Goal: Navigation & Orientation: Find specific page/section

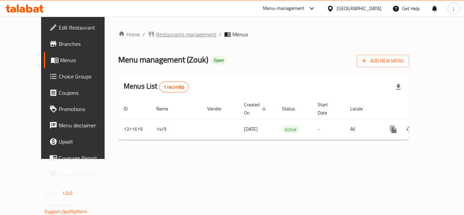
click at [156, 33] on span "Restaurants management" at bounding box center [186, 34] width 60 height 8
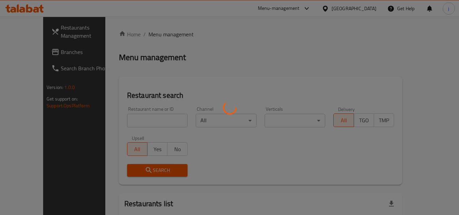
click at [22, 51] on div at bounding box center [229, 107] width 459 height 215
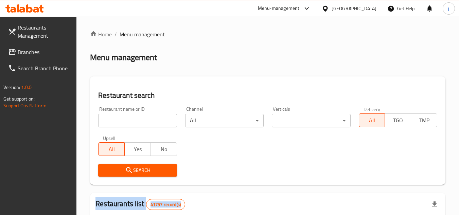
click at [22, 51] on span "Branches" at bounding box center [45, 52] width 54 height 8
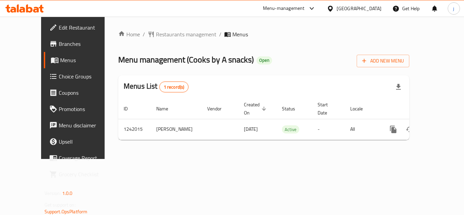
click at [351, 10] on div "[GEOGRAPHIC_DATA]" at bounding box center [358, 8] width 45 height 7
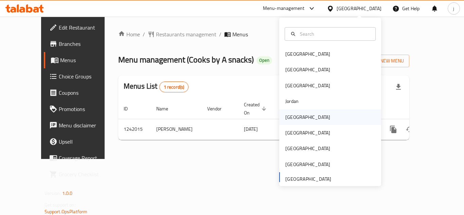
click at [293, 112] on div "Kuwait" at bounding box center [308, 117] width 56 height 16
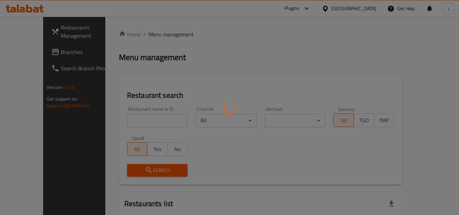
click at [23, 57] on div at bounding box center [229, 107] width 459 height 215
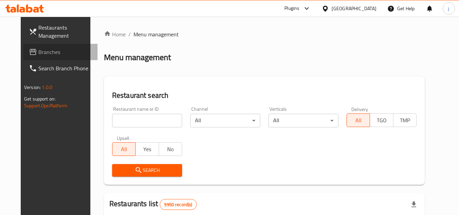
click at [23, 57] on link "Branches" at bounding box center [60, 52] width 74 height 16
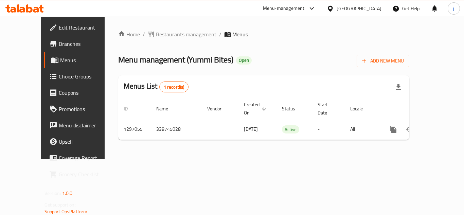
click at [334, 8] on icon at bounding box center [330, 8] width 7 height 7
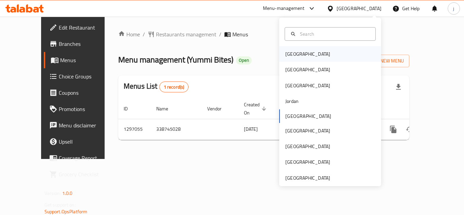
click at [312, 51] on div "Bahrain" at bounding box center [330, 54] width 102 height 16
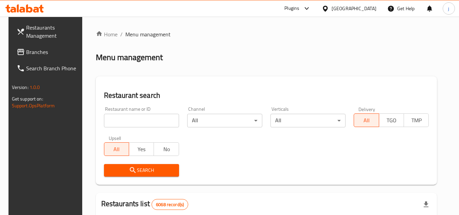
click at [25, 46] on link "Branches" at bounding box center [48, 52] width 74 height 16
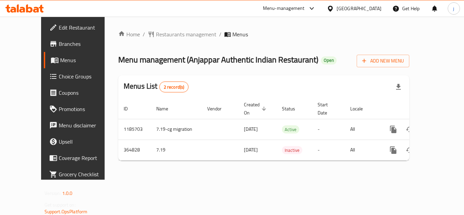
click at [332, 9] on icon at bounding box center [330, 8] width 5 height 6
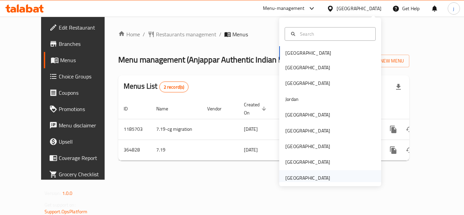
click at [289, 179] on div "[GEOGRAPHIC_DATA]" at bounding box center [307, 177] width 45 height 7
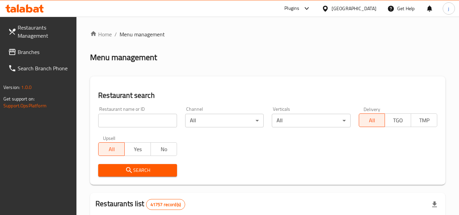
click at [32, 52] on span "Branches" at bounding box center [45, 52] width 54 height 8
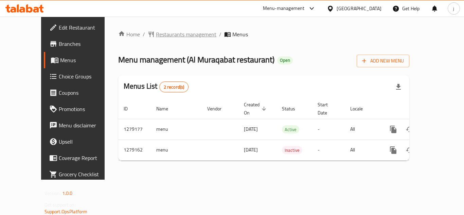
click at [148, 31] on span "Restaurants management" at bounding box center [182, 34] width 69 height 8
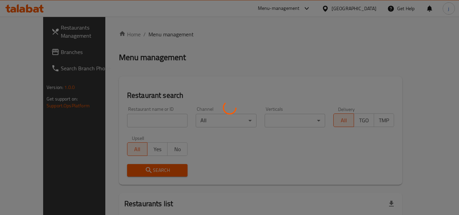
click at [54, 50] on div at bounding box center [229, 107] width 459 height 215
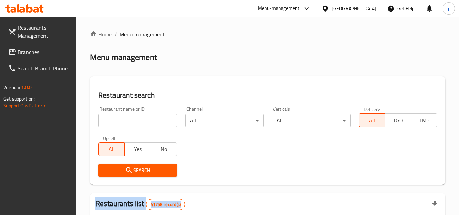
click at [55, 53] on span "Branches" at bounding box center [45, 52] width 54 height 8
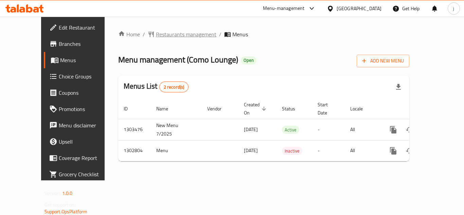
click at [161, 37] on span "Restaurants management" at bounding box center [186, 34] width 60 height 8
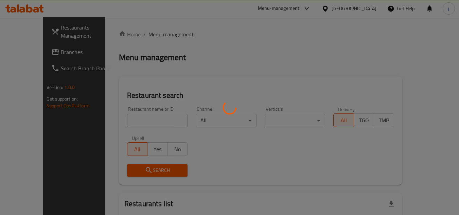
click at [36, 53] on div at bounding box center [229, 107] width 459 height 215
click at [35, 54] on div at bounding box center [229, 107] width 459 height 215
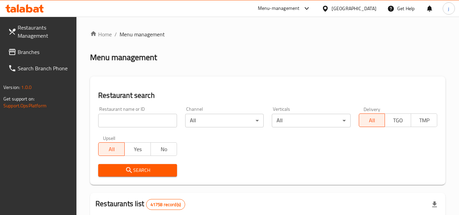
click at [35, 54] on div at bounding box center [229, 107] width 459 height 215
click at [35, 54] on span "Branches" at bounding box center [45, 52] width 54 height 8
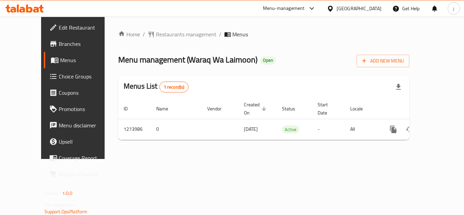
click at [347, 10] on div "[GEOGRAPHIC_DATA]" at bounding box center [358, 8] width 45 height 7
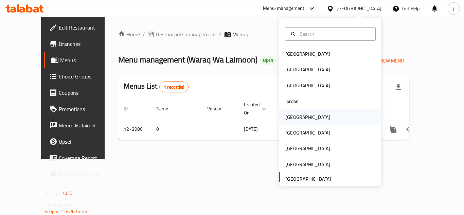
click at [285, 121] on div "[GEOGRAPHIC_DATA]" at bounding box center [307, 116] width 45 height 7
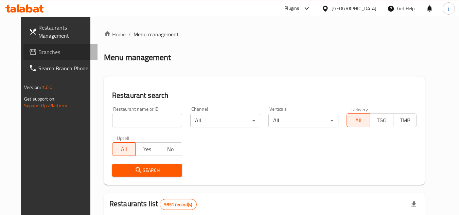
click at [48, 49] on span "Branches" at bounding box center [65, 52] width 54 height 8
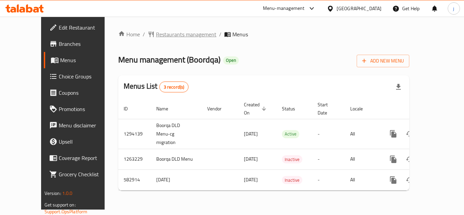
click at [156, 38] on span "Restaurants management" at bounding box center [186, 34] width 60 height 8
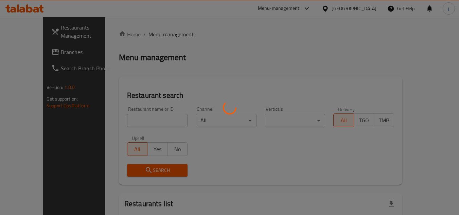
click at [363, 9] on div at bounding box center [229, 107] width 459 height 215
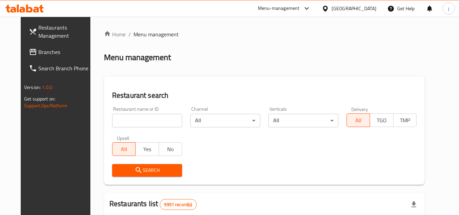
click at [363, 9] on div "Kuwait" at bounding box center [353, 8] width 45 height 7
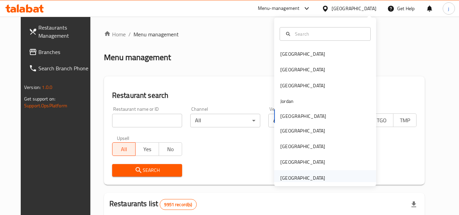
click at [286, 175] on div "[GEOGRAPHIC_DATA]" at bounding box center [302, 177] width 45 height 7
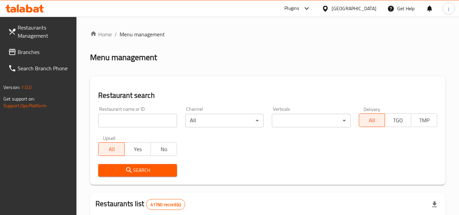
click at [19, 52] on span "Branches" at bounding box center [45, 52] width 54 height 8
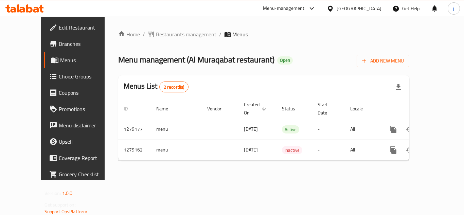
click at [162, 33] on span "Restaurants management" at bounding box center [186, 34] width 60 height 8
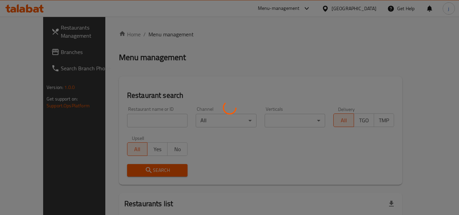
click at [33, 48] on div at bounding box center [229, 107] width 459 height 215
click at [32, 51] on div at bounding box center [229, 107] width 459 height 215
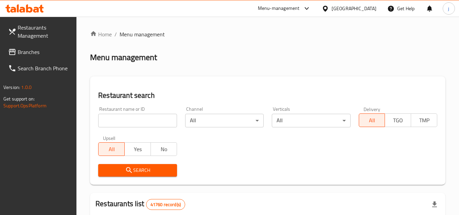
click at [32, 51] on span "Branches" at bounding box center [45, 52] width 54 height 8
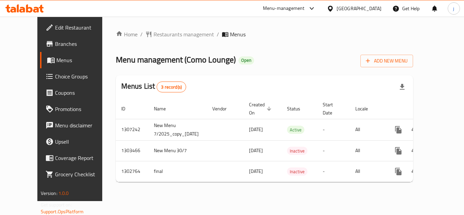
click at [157, 27] on div "Home / Restaurants management / Menus Menu management ( Como Lounge ) Open Add …" at bounding box center [264, 109] width 325 height 184
click at [157, 33] on span "Restaurants management" at bounding box center [183, 34] width 60 height 8
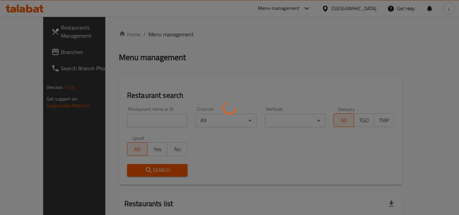
click at [32, 53] on div at bounding box center [229, 107] width 459 height 215
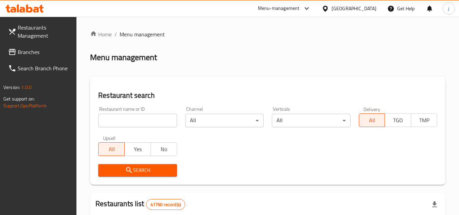
click at [31, 55] on span "Branches" at bounding box center [45, 52] width 54 height 8
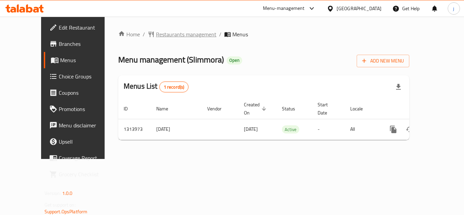
click at [165, 38] on span "Restaurants management" at bounding box center [186, 34] width 60 height 8
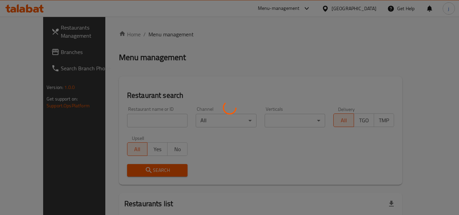
click at [42, 50] on div at bounding box center [229, 107] width 459 height 215
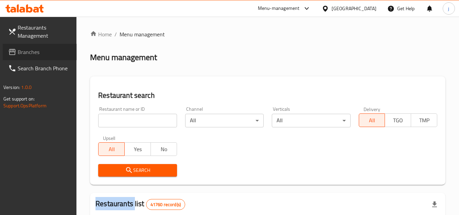
click at [47, 50] on span "Branches" at bounding box center [45, 52] width 54 height 8
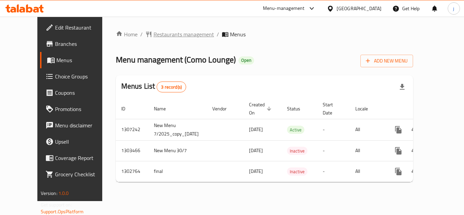
click at [174, 30] on span "Restaurants management" at bounding box center [183, 34] width 60 height 8
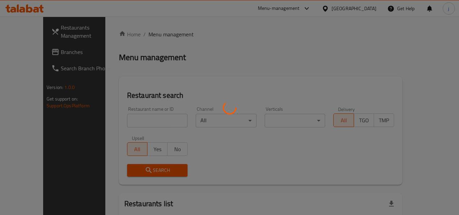
click at [13, 52] on div at bounding box center [229, 107] width 459 height 215
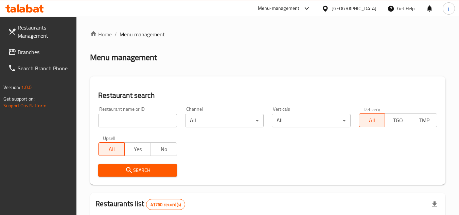
click at [27, 51] on span "Branches" at bounding box center [45, 52] width 54 height 8
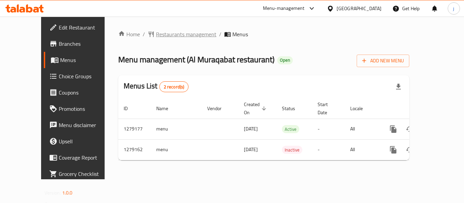
click at [156, 33] on span "Restaurants management" at bounding box center [186, 34] width 60 height 8
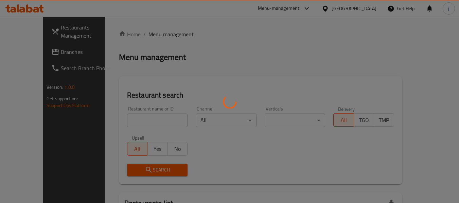
click at [30, 53] on div at bounding box center [229, 101] width 459 height 203
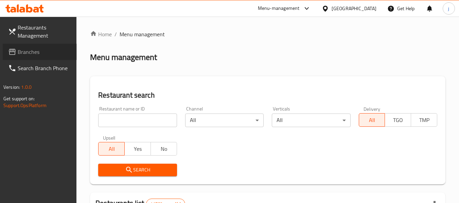
click at [26, 55] on span "Branches" at bounding box center [45, 52] width 54 height 8
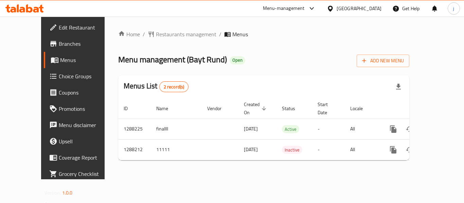
click at [361, 8] on div "[GEOGRAPHIC_DATA]" at bounding box center [358, 8] width 45 height 7
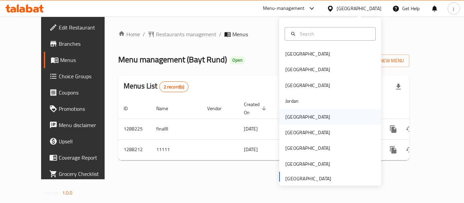
click at [289, 119] on div "[GEOGRAPHIC_DATA]" at bounding box center [307, 116] width 45 height 7
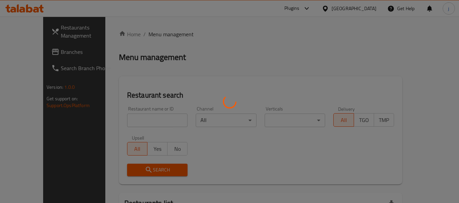
click at [15, 51] on div at bounding box center [229, 101] width 459 height 203
click at [13, 55] on div at bounding box center [229, 101] width 459 height 203
click at [49, 53] on div at bounding box center [229, 101] width 459 height 203
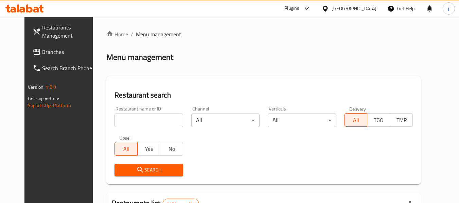
click at [49, 53] on span "Branches" at bounding box center [69, 52] width 54 height 8
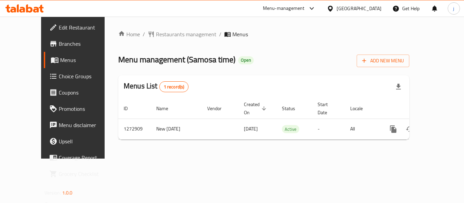
click at [336, 5] on div at bounding box center [332, 8] width 10 height 7
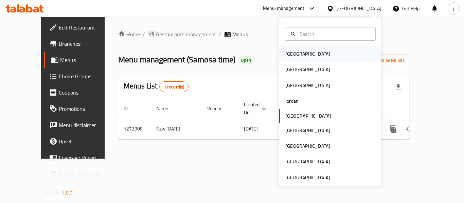
click at [289, 56] on div "[GEOGRAPHIC_DATA]" at bounding box center [307, 53] width 45 height 7
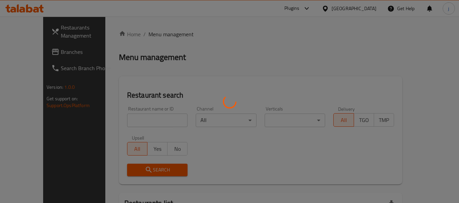
click at [29, 49] on div at bounding box center [229, 101] width 459 height 203
click at [29, 51] on div at bounding box center [229, 101] width 459 height 203
click at [32, 50] on div at bounding box center [229, 101] width 459 height 203
click at [246, 85] on div at bounding box center [229, 101] width 459 height 203
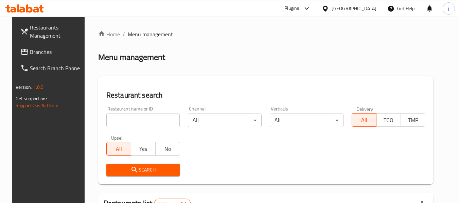
click at [30, 52] on span "Branches" at bounding box center [57, 52] width 54 height 8
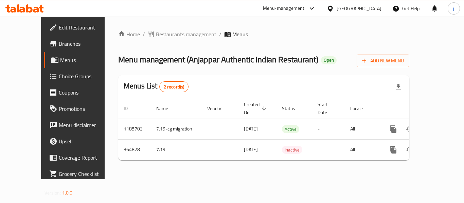
click at [368, 8] on div "[GEOGRAPHIC_DATA]" at bounding box center [358, 8] width 45 height 7
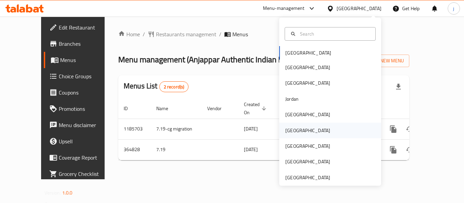
click at [287, 130] on div "[GEOGRAPHIC_DATA]" at bounding box center [307, 130] width 45 height 7
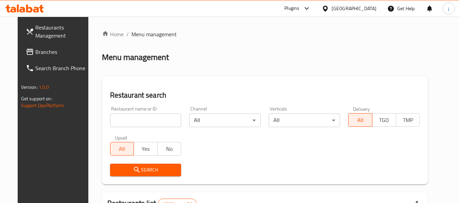
click at [44, 55] on span "Branches" at bounding box center [62, 52] width 54 height 8
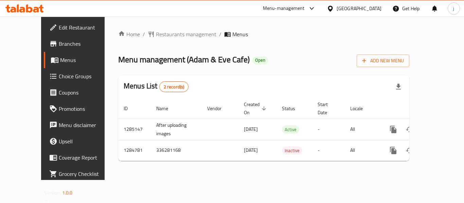
click at [332, 8] on icon at bounding box center [330, 8] width 5 height 6
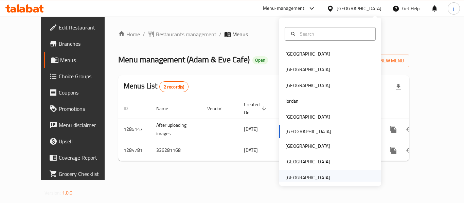
click at [291, 174] on div "[GEOGRAPHIC_DATA]" at bounding box center [307, 177] width 45 height 7
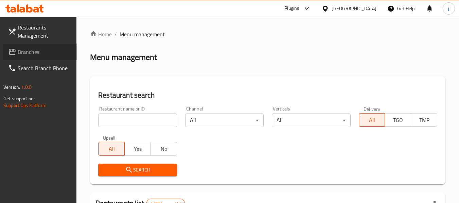
click at [22, 48] on span "Branches" at bounding box center [45, 52] width 54 height 8
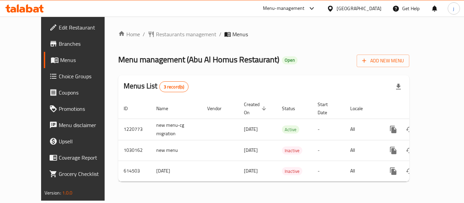
click at [326, 6] on div "[GEOGRAPHIC_DATA]" at bounding box center [354, 8] width 66 height 16
click at [331, 10] on icon at bounding box center [330, 8] width 5 height 6
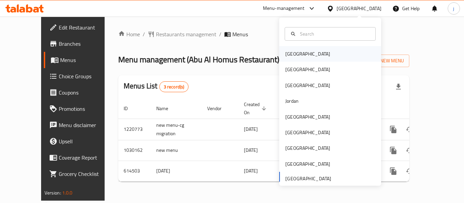
click at [307, 51] on div "[GEOGRAPHIC_DATA]" at bounding box center [330, 54] width 102 height 16
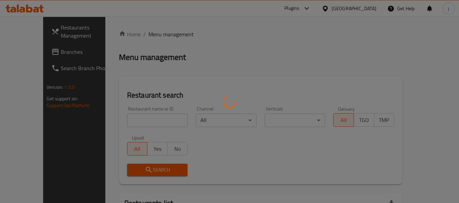
click at [42, 52] on div at bounding box center [229, 101] width 459 height 203
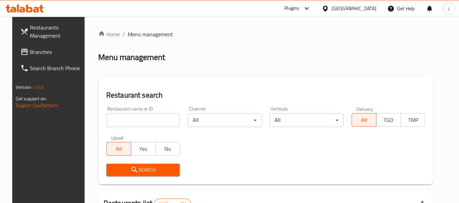
click at [28, 46] on link "Branches" at bounding box center [52, 52] width 74 height 16
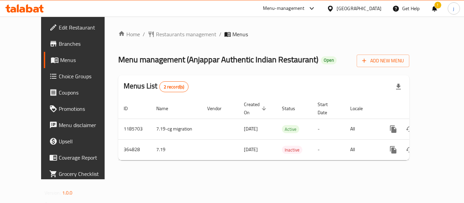
click at [364, 15] on div "[GEOGRAPHIC_DATA]" at bounding box center [354, 8] width 66 height 16
click at [334, 9] on icon at bounding box center [330, 8] width 7 height 7
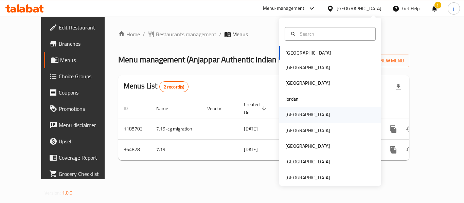
click at [299, 111] on div "[GEOGRAPHIC_DATA]" at bounding box center [308, 115] width 56 height 16
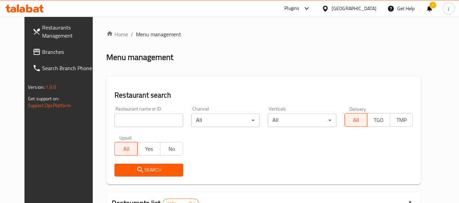
click at [42, 51] on span "Branches" at bounding box center [69, 52] width 54 height 8
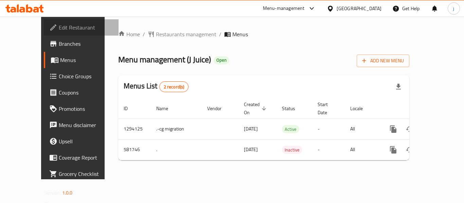
click at [59, 27] on span "Edit Restaurant" at bounding box center [86, 27] width 54 height 8
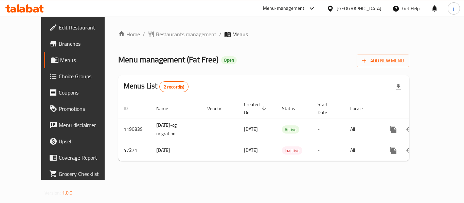
click at [334, 9] on icon at bounding box center [330, 8] width 7 height 7
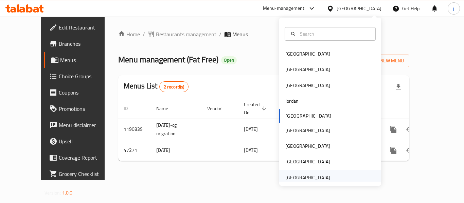
click at [312, 177] on div "[GEOGRAPHIC_DATA]" at bounding box center [307, 177] width 45 height 7
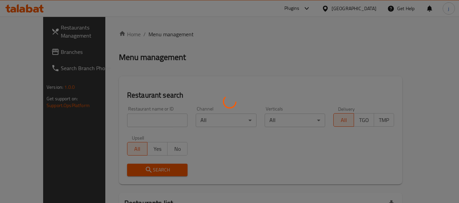
click at [51, 48] on div at bounding box center [229, 101] width 459 height 203
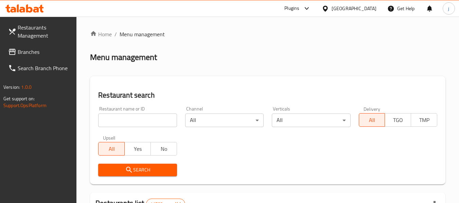
click at [34, 57] on link "Branches" at bounding box center [40, 52] width 74 height 16
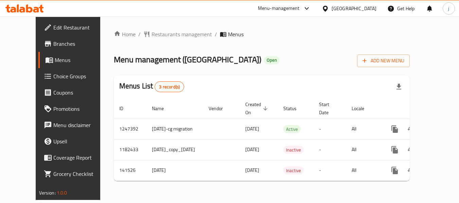
click at [352, 14] on div "[GEOGRAPHIC_DATA]" at bounding box center [349, 8] width 66 height 16
click at [350, 10] on div "[GEOGRAPHIC_DATA]" at bounding box center [353, 8] width 45 height 7
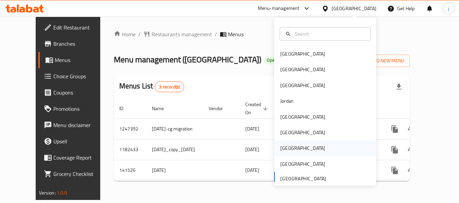
click at [283, 150] on div "[GEOGRAPHIC_DATA]" at bounding box center [302, 148] width 45 height 7
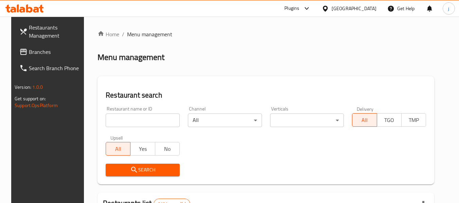
click at [19, 51] on span at bounding box center [24, 52] width 10 height 8
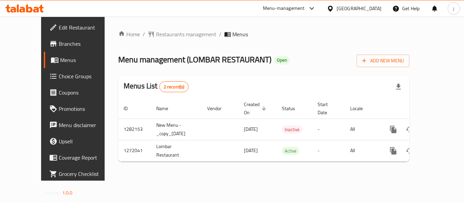
click at [372, 7] on div "[GEOGRAPHIC_DATA]" at bounding box center [358, 8] width 45 height 7
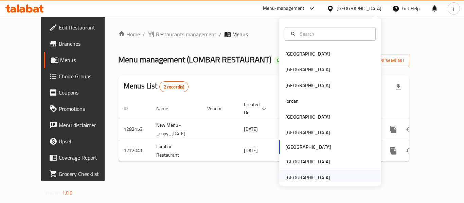
click at [300, 179] on div "[GEOGRAPHIC_DATA]" at bounding box center [307, 177] width 45 height 7
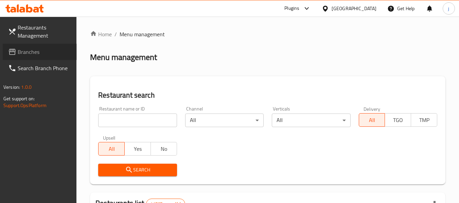
click at [26, 56] on span "Branches" at bounding box center [45, 52] width 54 height 8
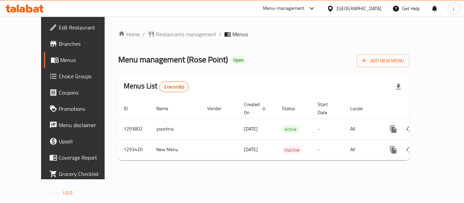
click at [345, 5] on div "[GEOGRAPHIC_DATA]" at bounding box center [358, 8] width 45 height 7
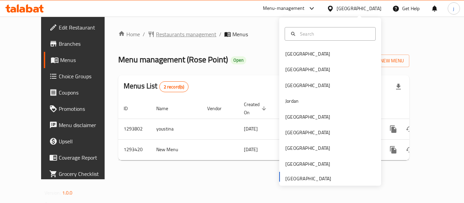
click at [156, 34] on span "Restaurants management" at bounding box center [186, 34] width 60 height 8
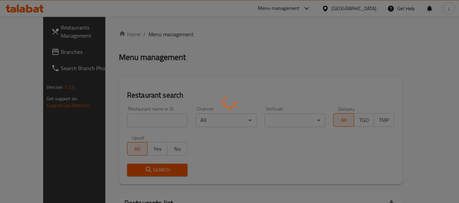
click at [66, 49] on div at bounding box center [229, 101] width 459 height 203
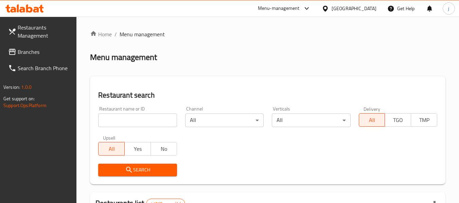
click at [46, 54] on span "Branches" at bounding box center [45, 52] width 54 height 8
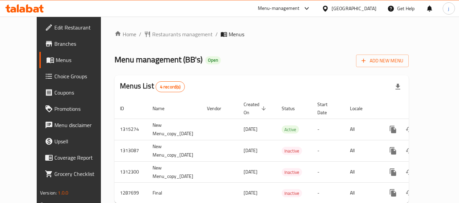
click at [331, 5] on div at bounding box center [326, 8] width 10 height 7
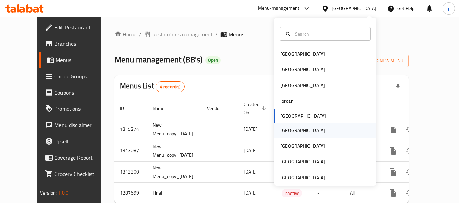
click at [275, 129] on div "[GEOGRAPHIC_DATA]" at bounding box center [303, 131] width 56 height 16
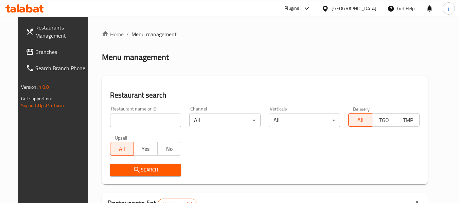
click at [50, 54] on span "Branches" at bounding box center [62, 52] width 54 height 8
